Goal: Information Seeking & Learning: Learn about a topic

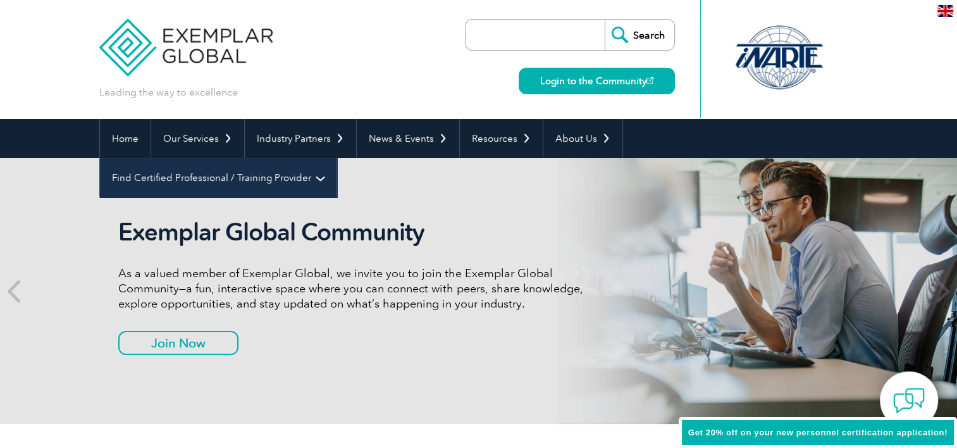
click at [336, 158] on link "Find Certified Professional / Training Provider" at bounding box center [218, 177] width 237 height 39
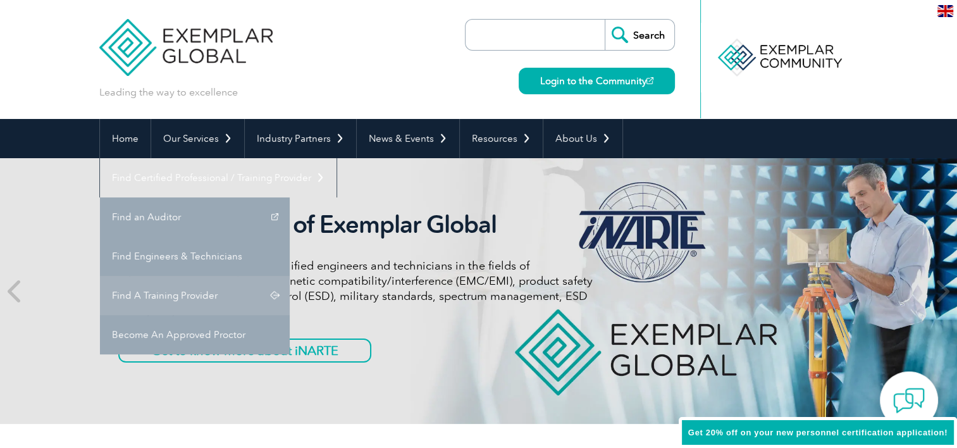
click at [290, 276] on link "Find A Training Provider" at bounding box center [195, 295] width 190 height 39
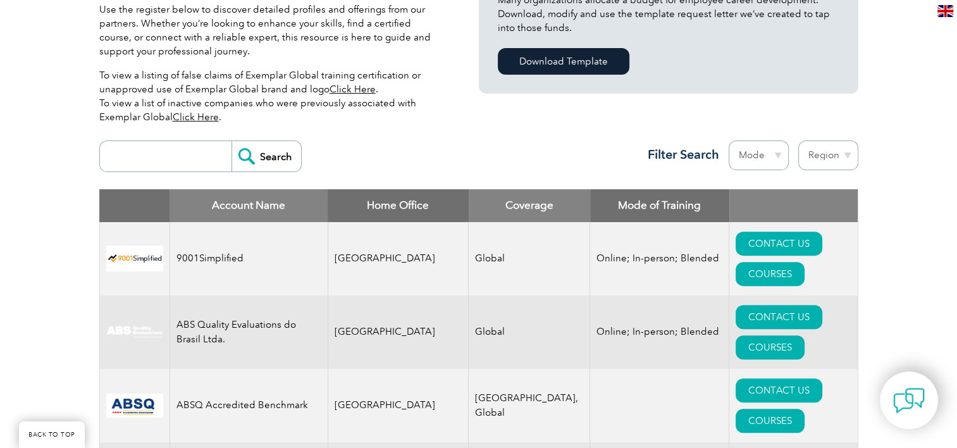
scroll to position [367, 0]
click at [141, 154] on input "search" at bounding box center [168, 156] width 125 height 30
type input "ISO 56001"
click at [252, 159] on input "Search" at bounding box center [266, 156] width 70 height 30
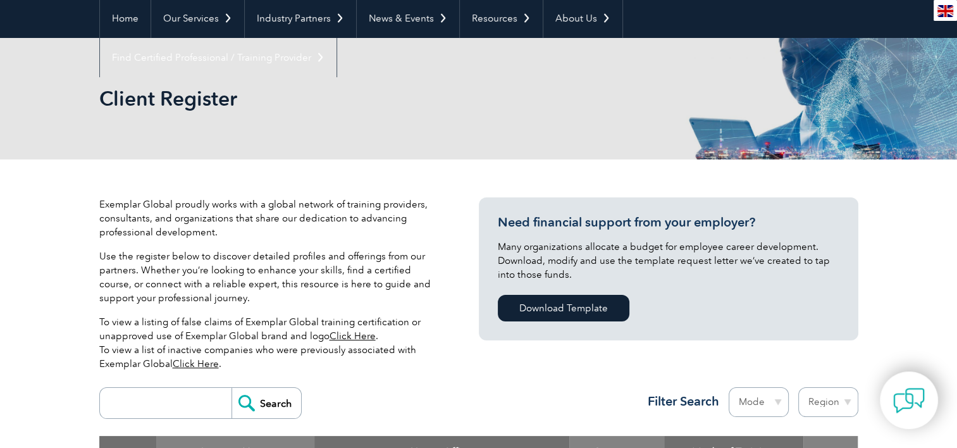
scroll to position [114, 0]
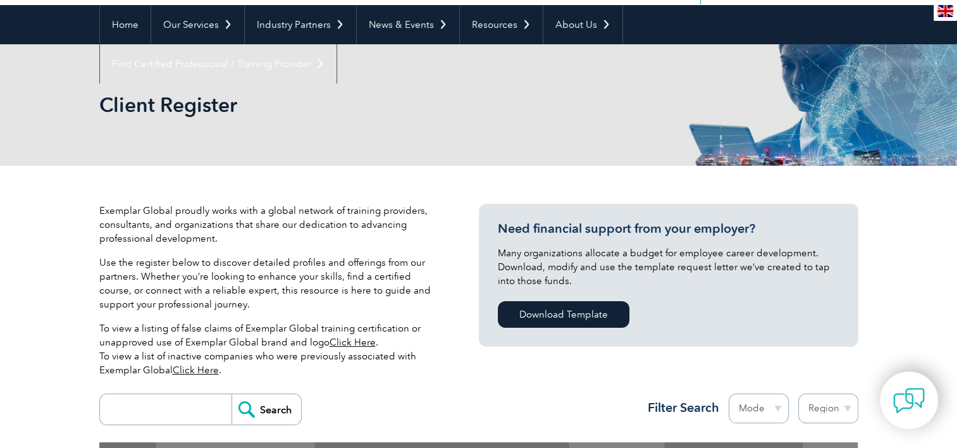
click at [178, 404] on input "search" at bounding box center [168, 409] width 125 height 30
type input "56001"
click at [269, 410] on input "Search" at bounding box center [266, 409] width 70 height 30
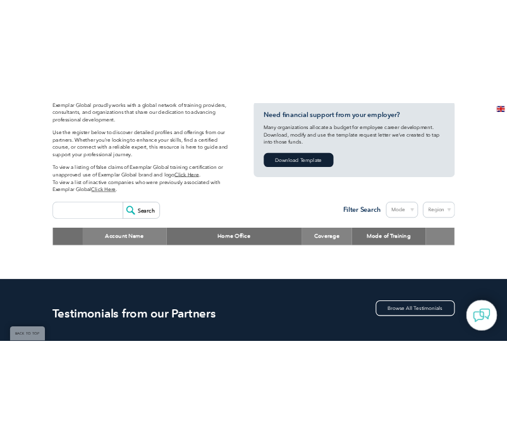
scroll to position [321, 0]
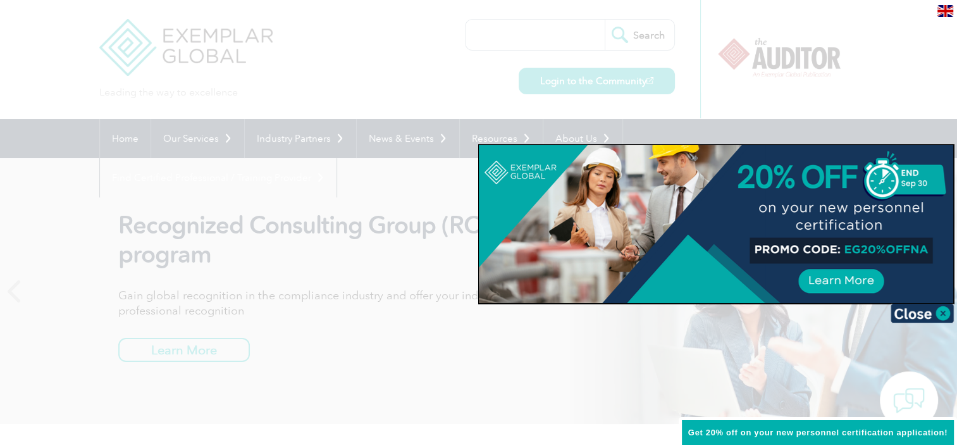
click at [801, 201] on div at bounding box center [716, 224] width 474 height 158
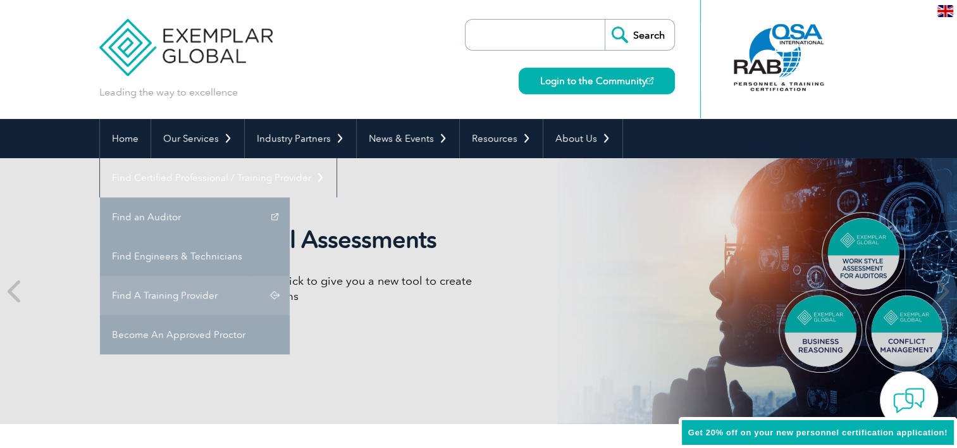
click at [290, 276] on link "Find A Training Provider" at bounding box center [195, 295] width 190 height 39
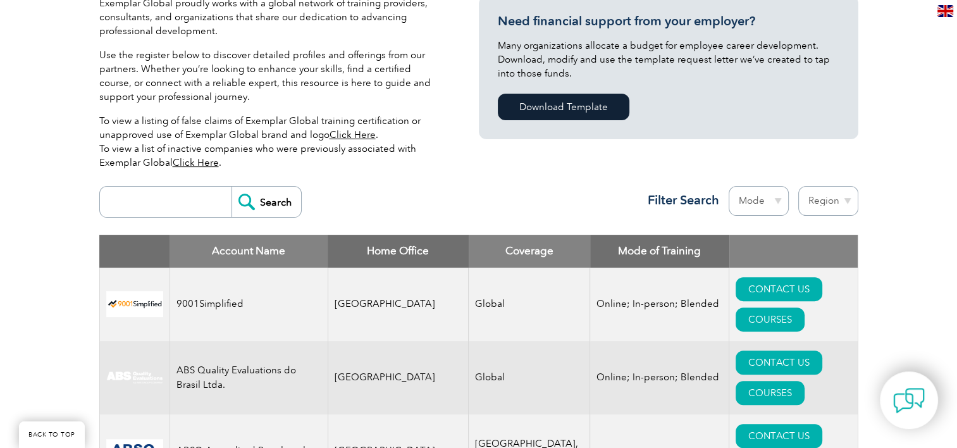
scroll to position [321, 0]
click at [176, 207] on input "search" at bounding box center [168, 202] width 125 height 30
type input "ISO 9001"
click at [231, 187] on input "Search" at bounding box center [266, 202] width 70 height 30
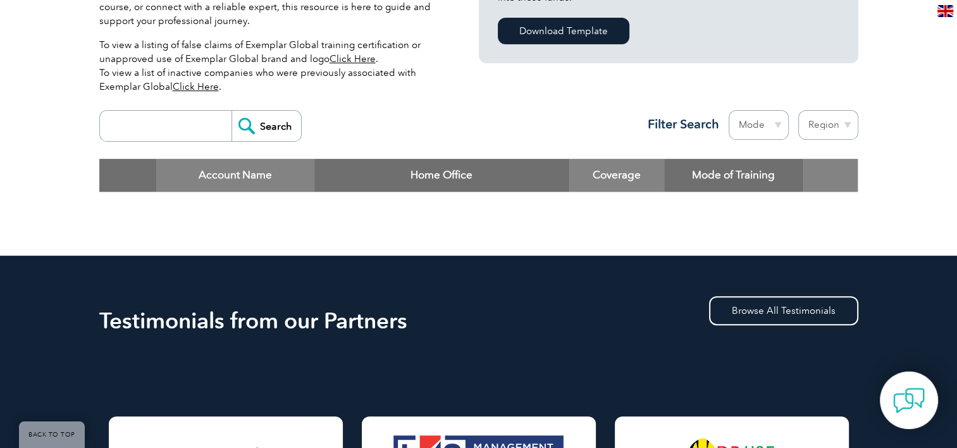
scroll to position [371, 0]
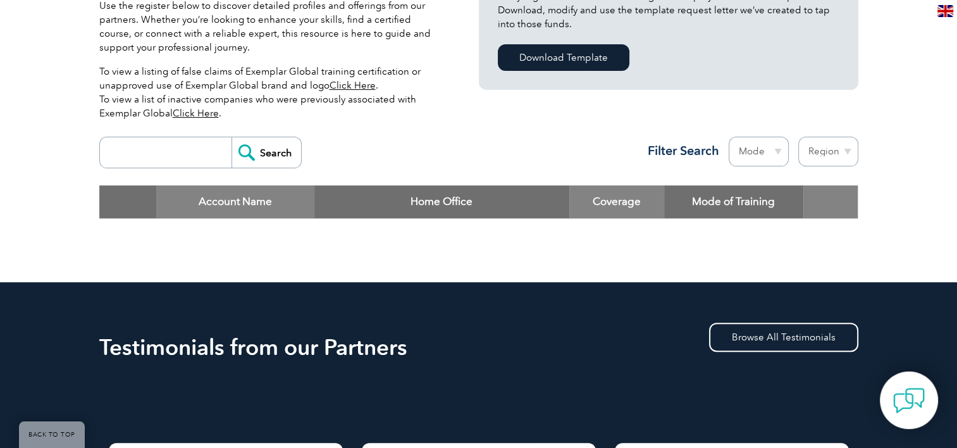
click at [139, 154] on input "search" at bounding box center [168, 152] width 125 height 30
click at [157, 152] on input "ISO" at bounding box center [168, 152] width 125 height 30
type input "I"
click at [156, 156] on input "search" at bounding box center [168, 152] width 125 height 30
type input "SGS"
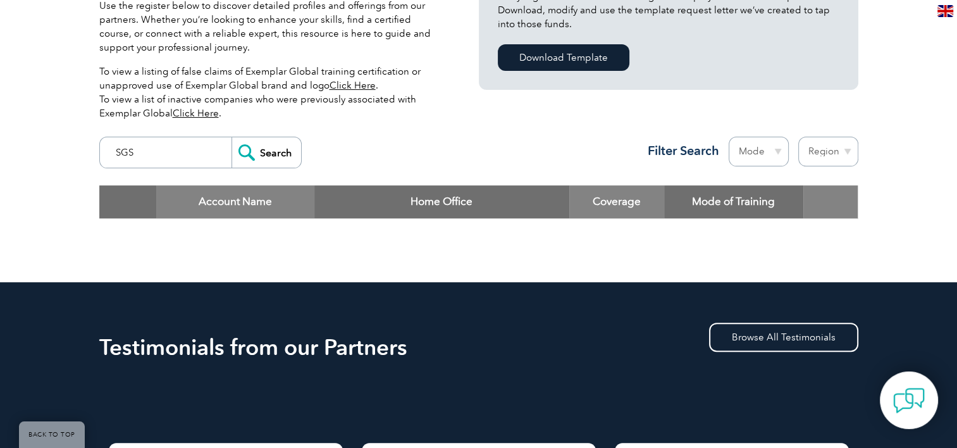
click at [231, 137] on input "Search" at bounding box center [266, 152] width 70 height 30
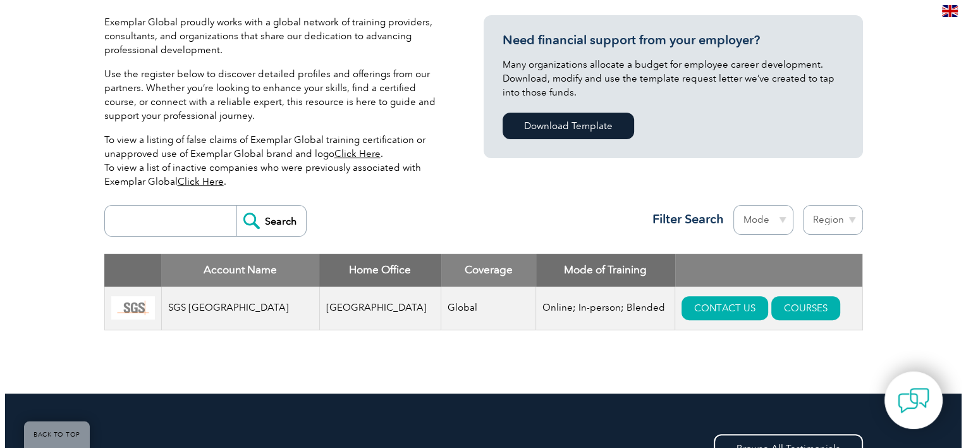
scroll to position [309, 0]
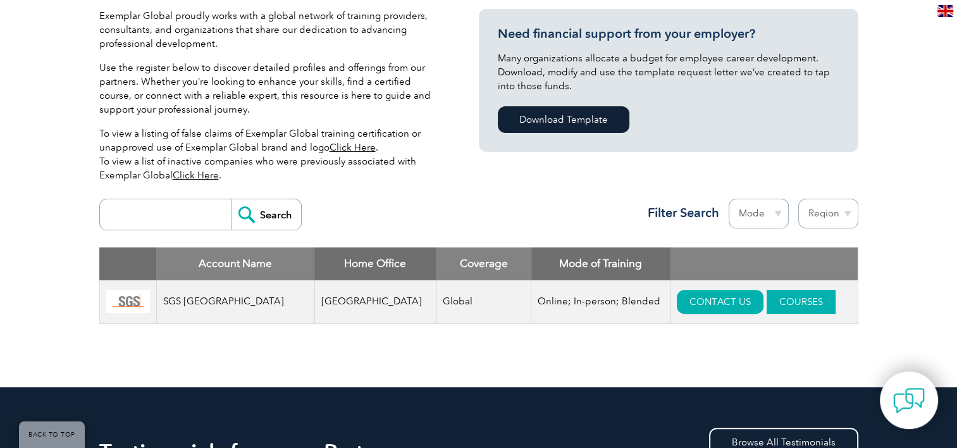
click at [769, 304] on link "COURSES" at bounding box center [801, 302] width 69 height 24
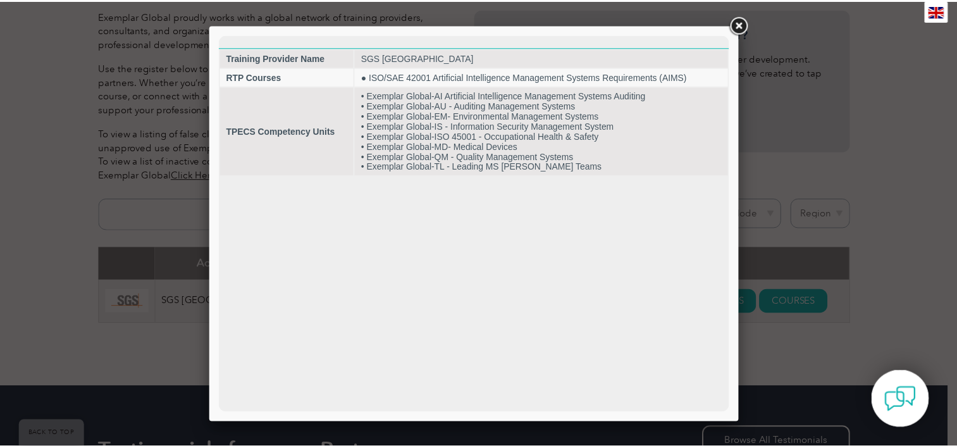
scroll to position [0, 0]
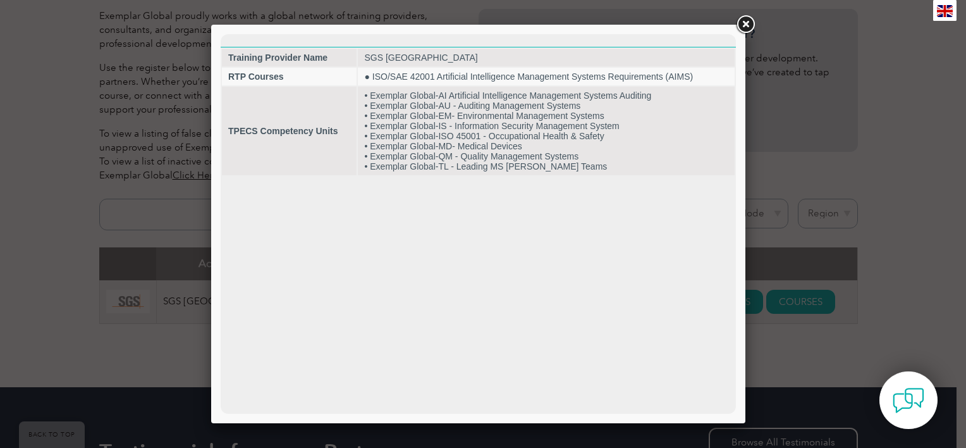
click at [743, 20] on link at bounding box center [745, 24] width 23 height 23
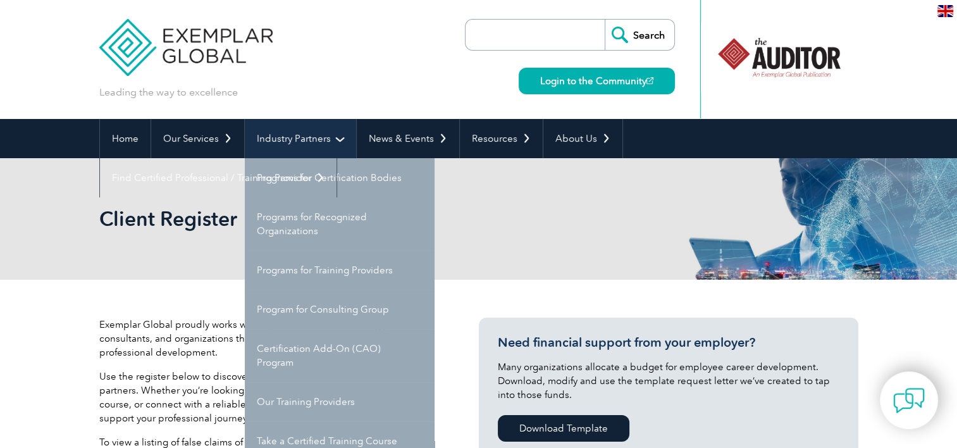
click at [276, 152] on link "Industry Partners" at bounding box center [300, 138] width 111 height 39
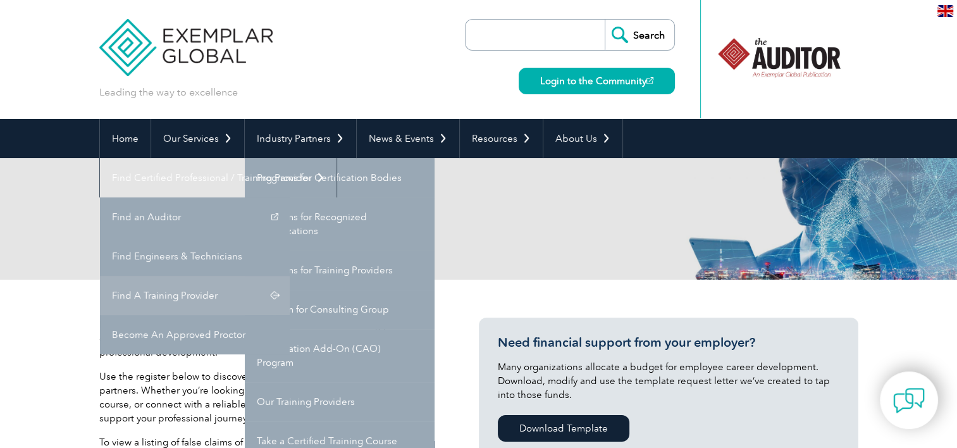
click at [290, 276] on link "Find A Training Provider" at bounding box center [195, 295] width 190 height 39
